Goal: Task Accomplishment & Management: Use online tool/utility

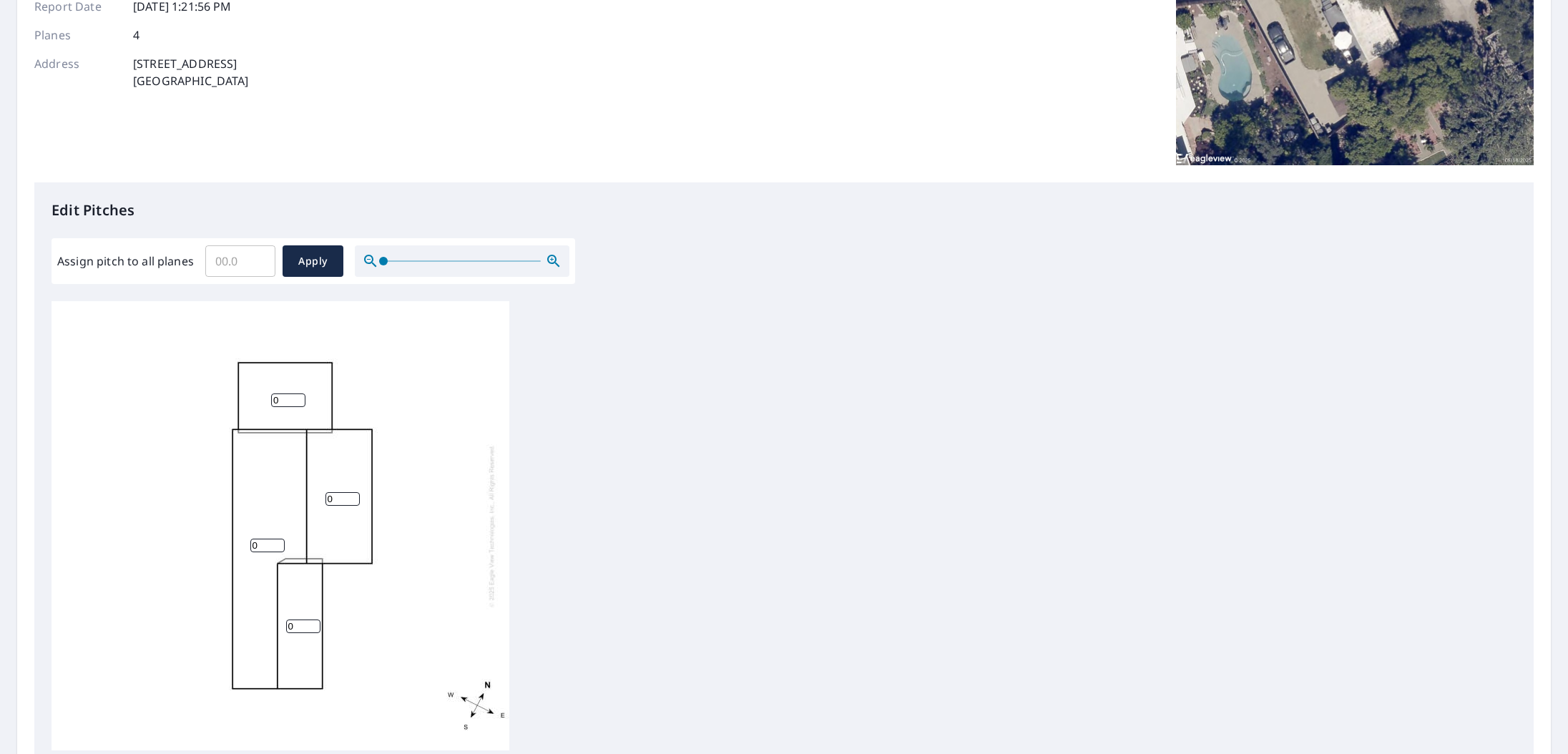
scroll to position [207, 0]
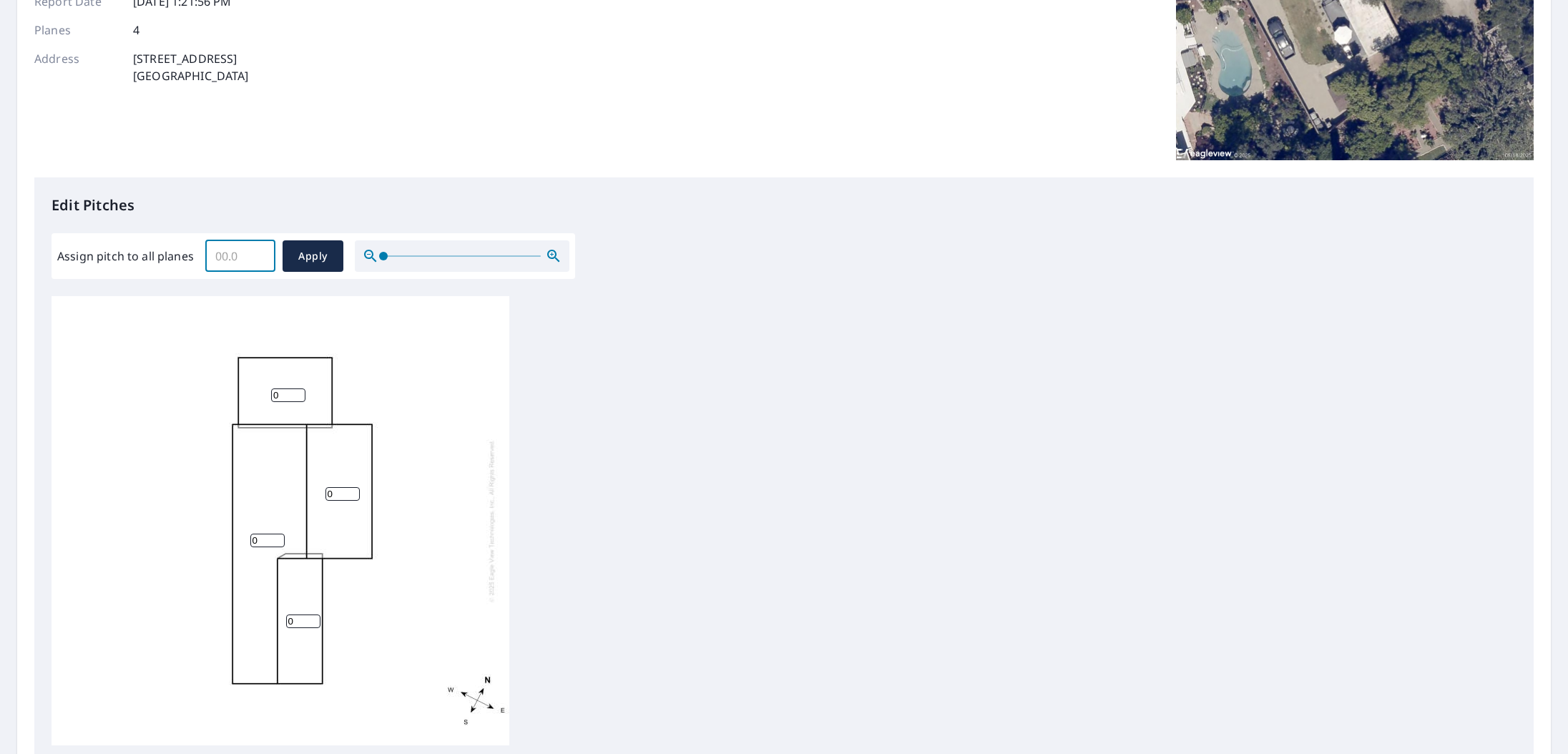
click at [236, 259] on input "Assign pitch to all planes" at bounding box center [240, 256] width 70 height 40
drag, startPoint x: 282, startPoint y: 395, endPoint x: 347, endPoint y: 407, distance: 66.1
click at [282, 395] on input "0" at bounding box center [288, 395] width 35 height 13
type input "2"
click at [332, 499] on input "0" at bounding box center [343, 494] width 35 height 13
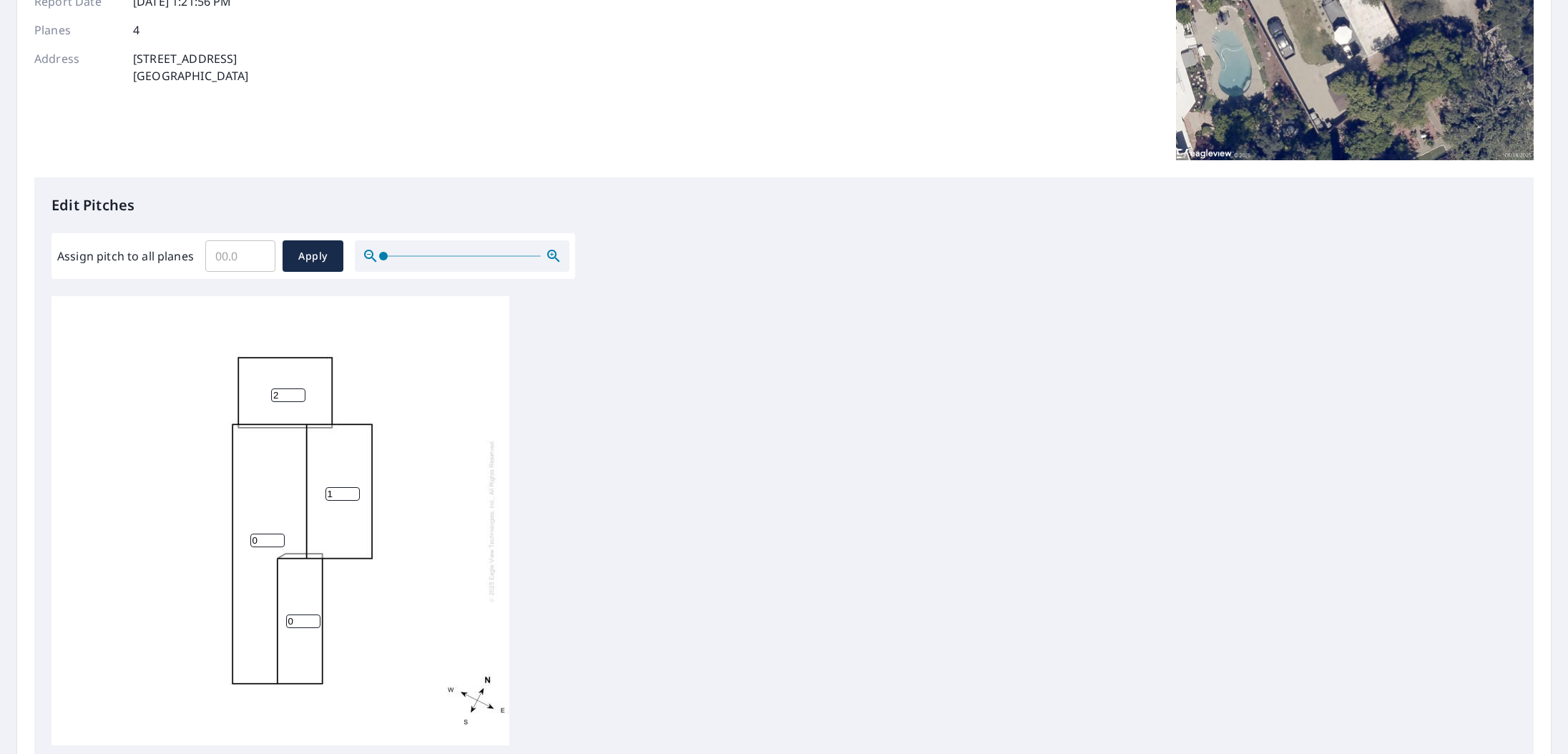
type input "1"
click at [258, 541] on input "0" at bounding box center [267, 541] width 35 height 13
type input "1"
click at [292, 622] on input "0" at bounding box center [303, 622] width 35 height 13
type input "1"
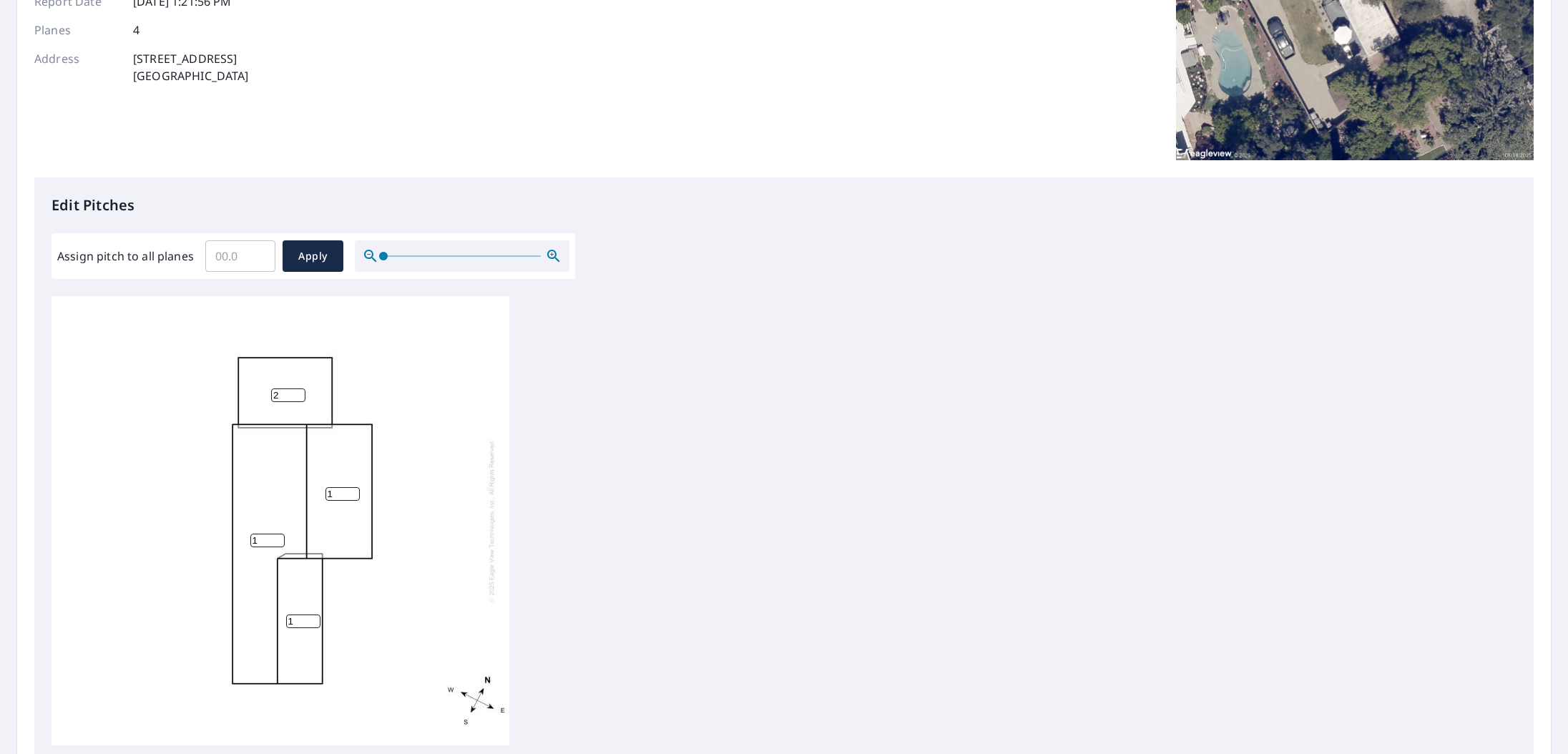
click at [695, 462] on div "1 1 2 1" at bounding box center [784, 521] width 1465 height 450
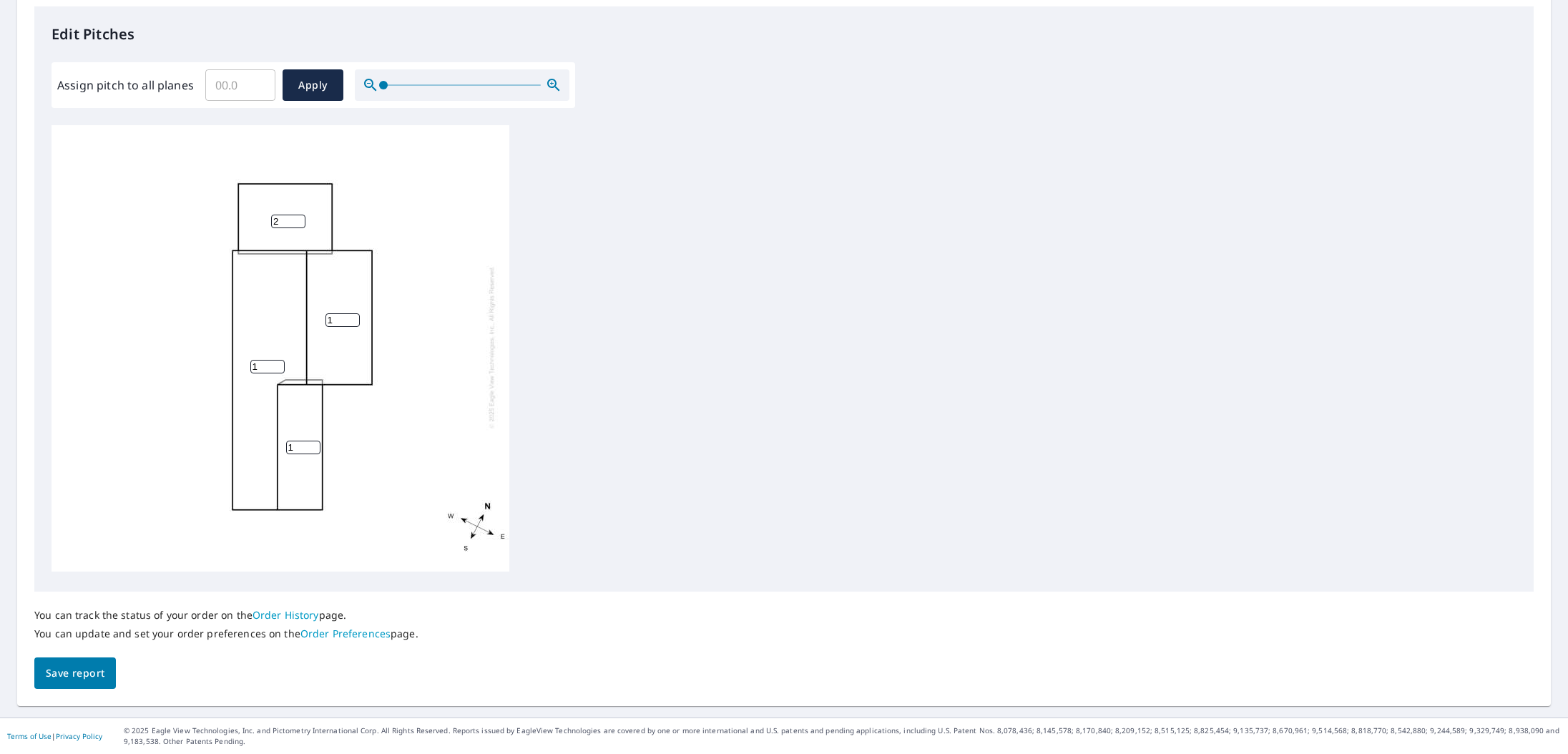
scroll to position [0, 0]
click at [103, 679] on span "Save report" at bounding box center [75, 673] width 59 height 18
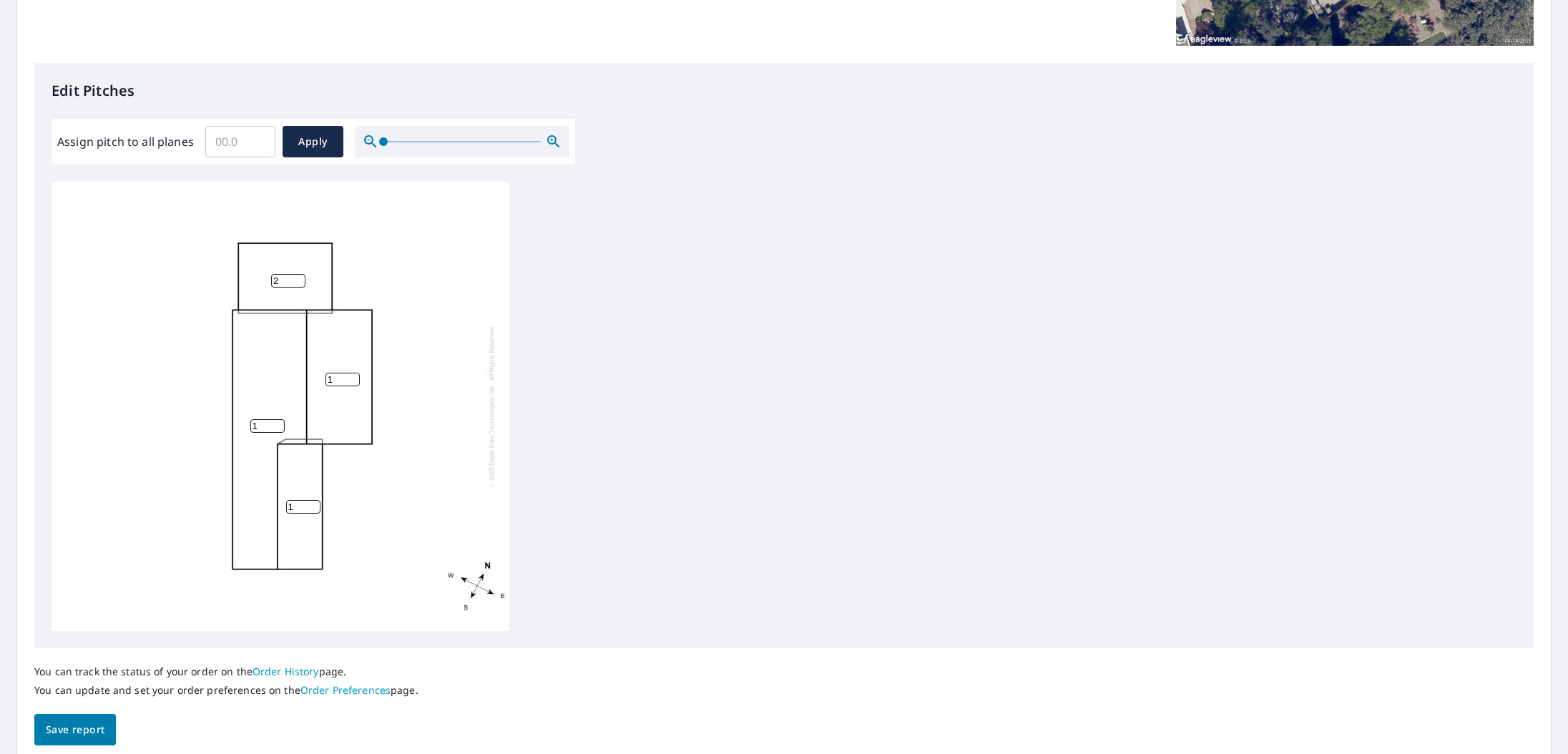
scroll to position [350, 0]
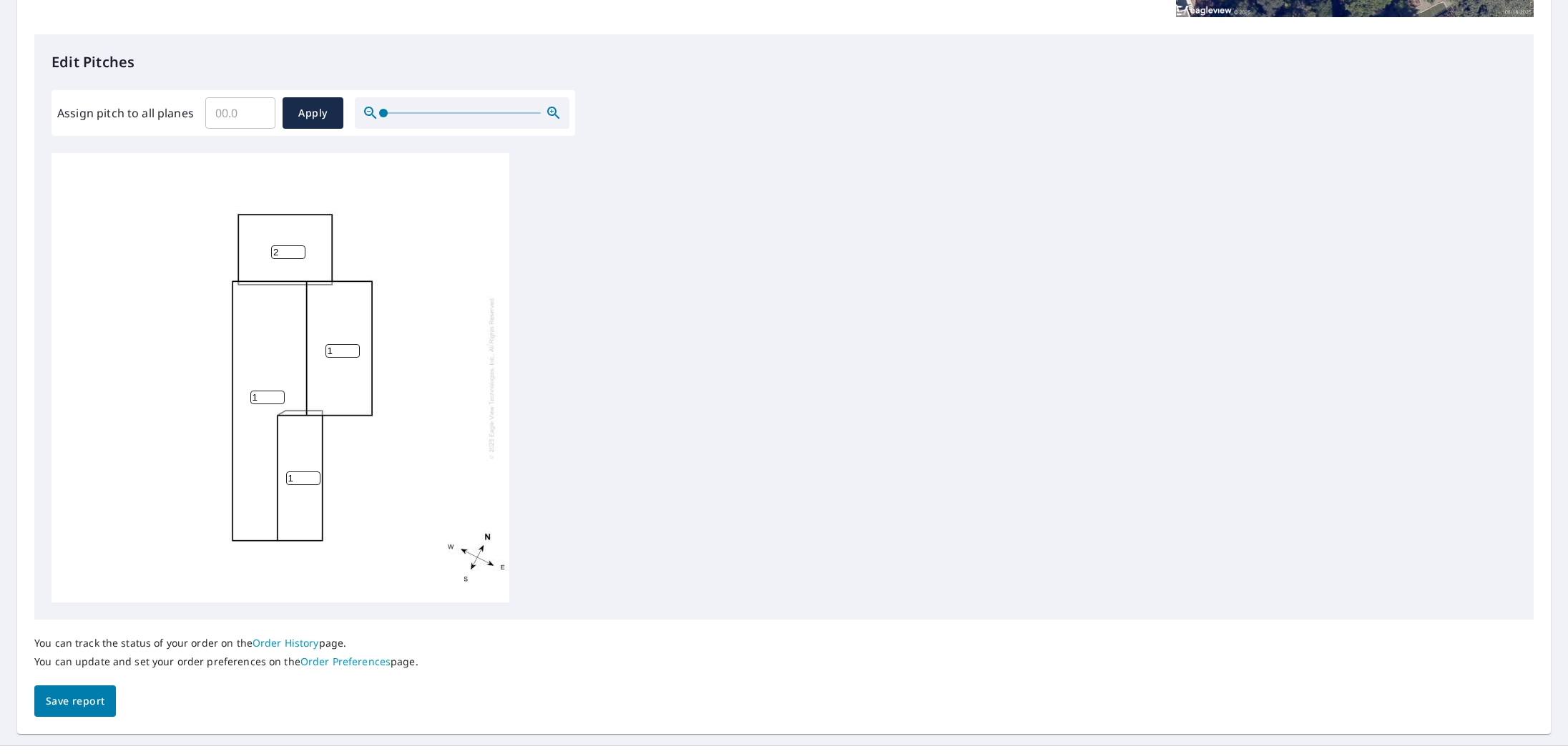
click at [287, 250] on input "2" at bounding box center [288, 252] width 35 height 13
click at [697, 279] on div "1 1 2 1" at bounding box center [784, 377] width 1465 height 450
click at [278, 253] on input "2" at bounding box center [288, 252] width 35 height 13
click at [84, 709] on span "Save report" at bounding box center [75, 701] width 59 height 18
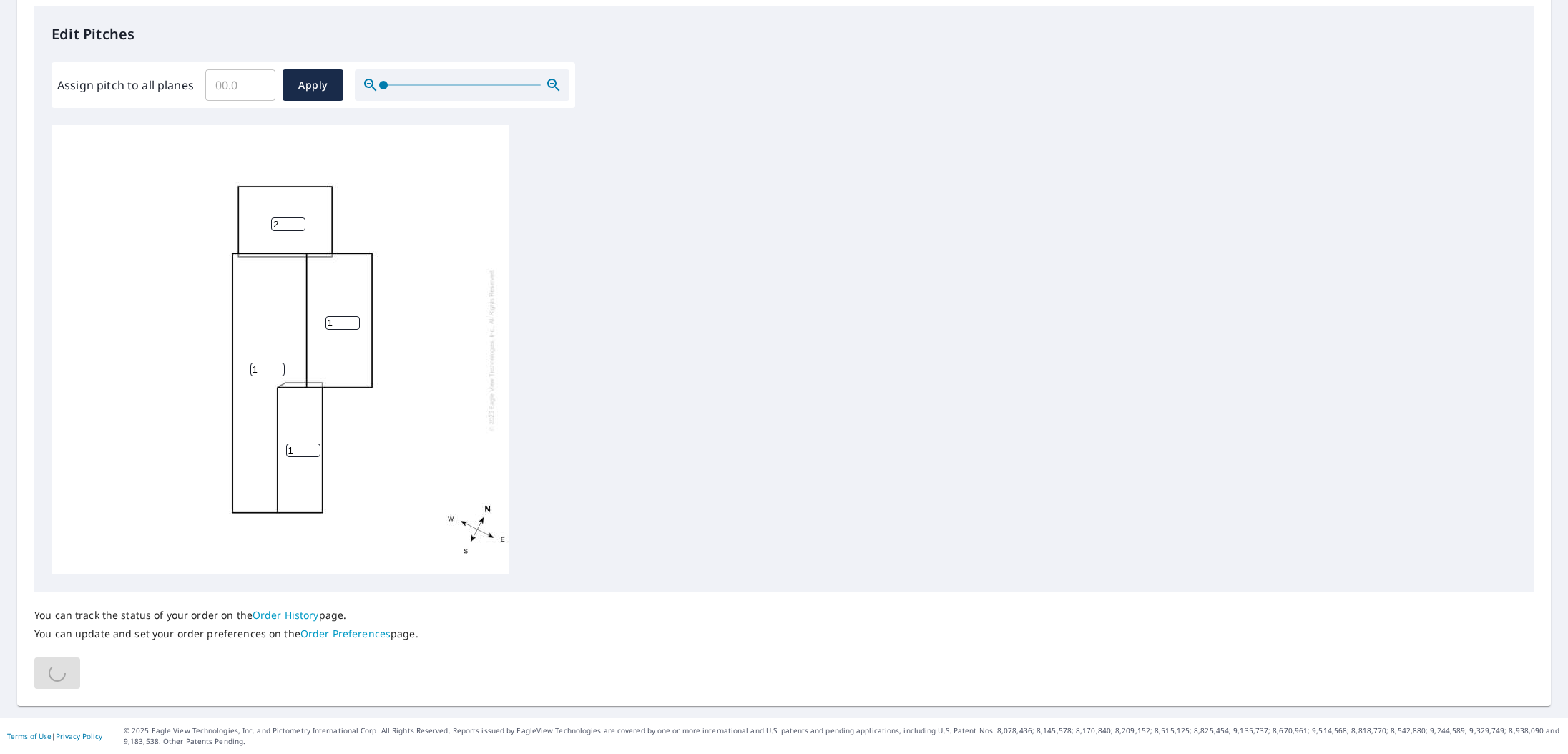
scroll to position [0, 0]
